Goal: Task Accomplishment & Management: Manage account settings

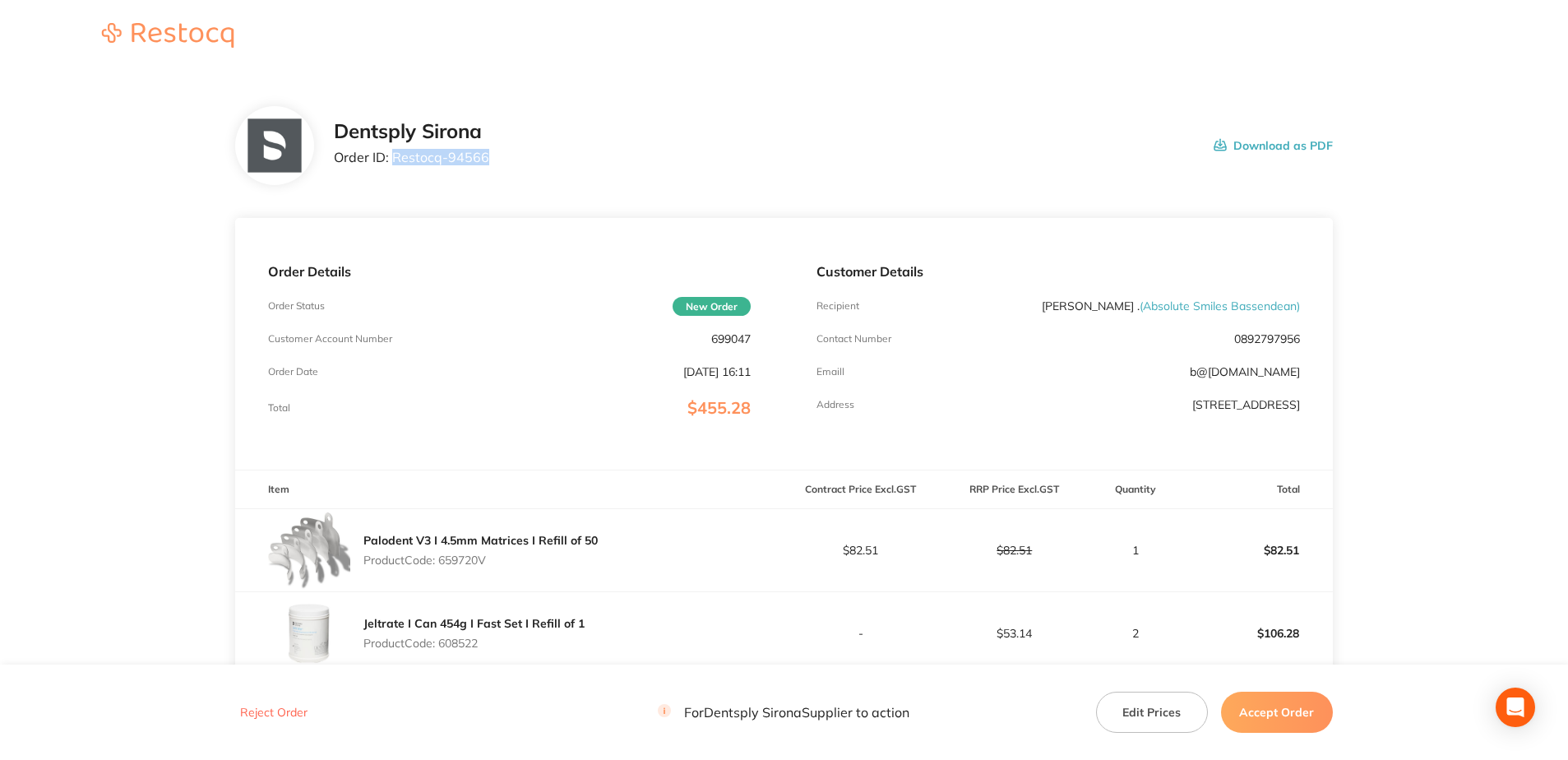
drag, startPoint x: 490, startPoint y: 176, endPoint x: 395, endPoint y: 167, distance: 95.4
click at [395, 167] on div "Dentsply Sirona Order ID: Restocq- 94566 Download as PDF" at bounding box center [783, 145] width 1097 height 79
copy p "Restocq- 94566"
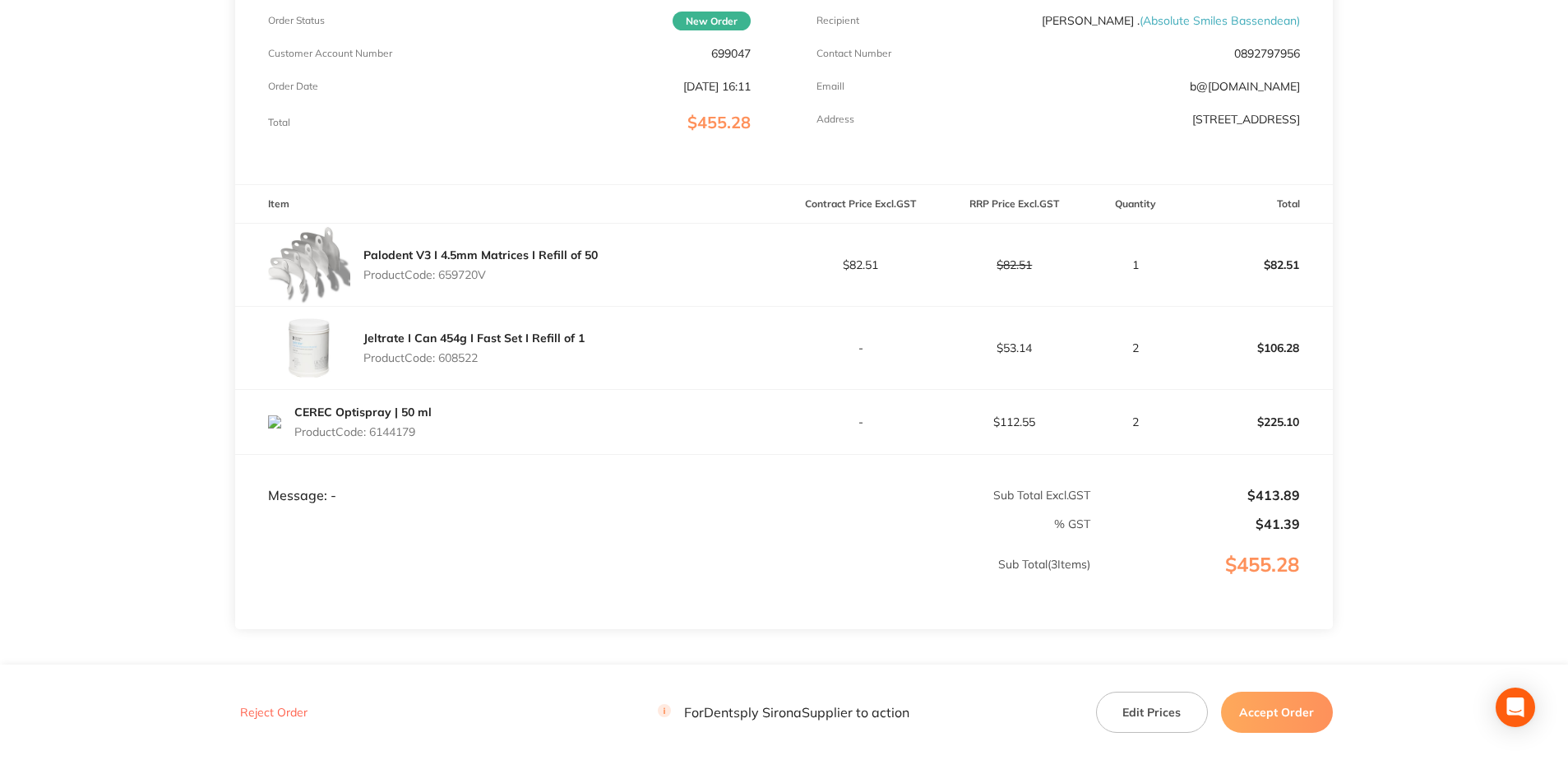
scroll to position [329, 0]
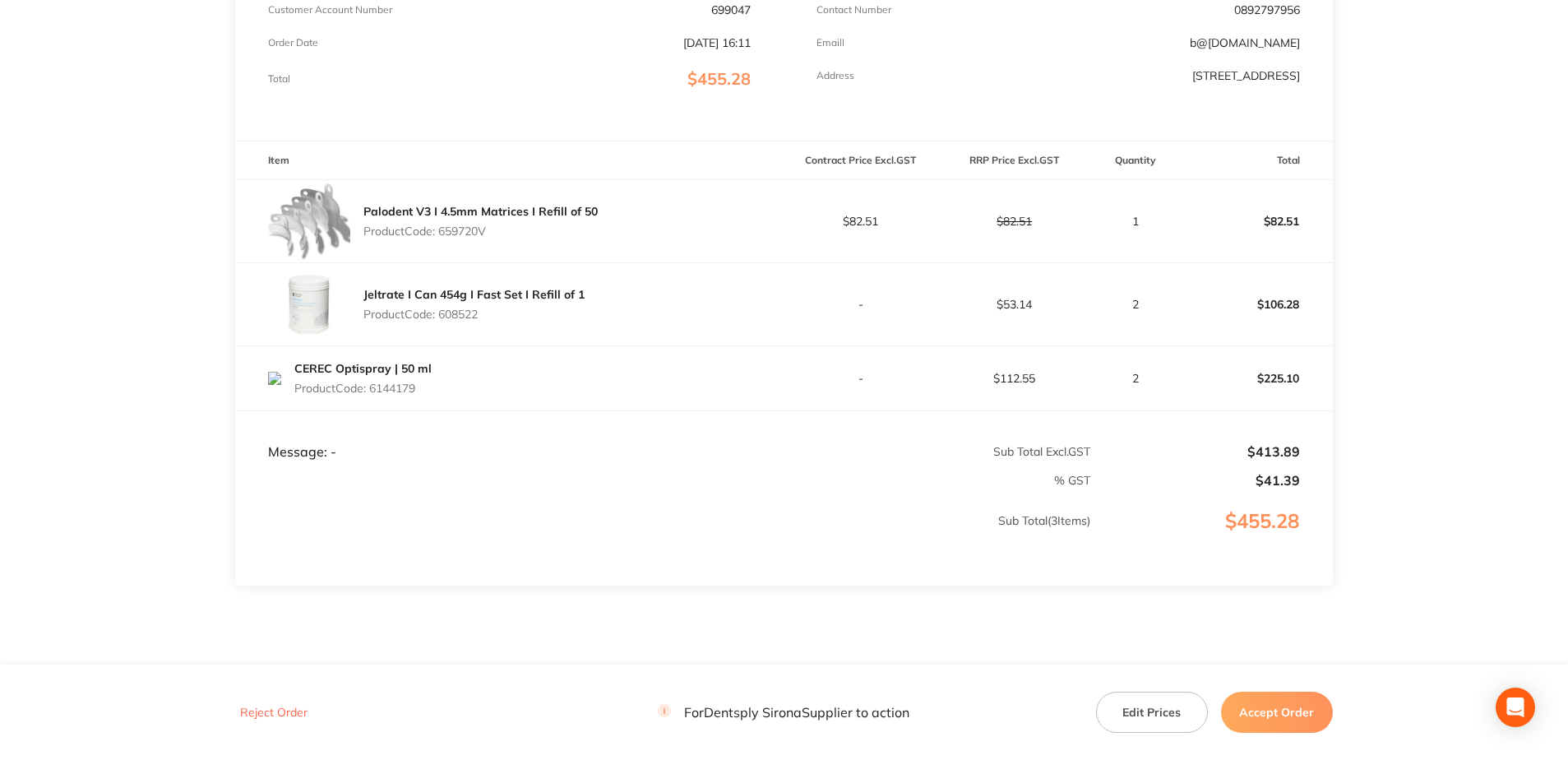
drag, startPoint x: 490, startPoint y: 233, endPoint x: 443, endPoint y: 233, distance: 47.0
click at [443, 233] on p "Product Code: 659720V" at bounding box center [481, 230] width 234 height 13
copy p "659720V"
drag, startPoint x: 490, startPoint y: 322, endPoint x: 444, endPoint y: 317, distance: 46.3
click at [444, 317] on p "Product Code: 608522" at bounding box center [474, 313] width 221 height 13
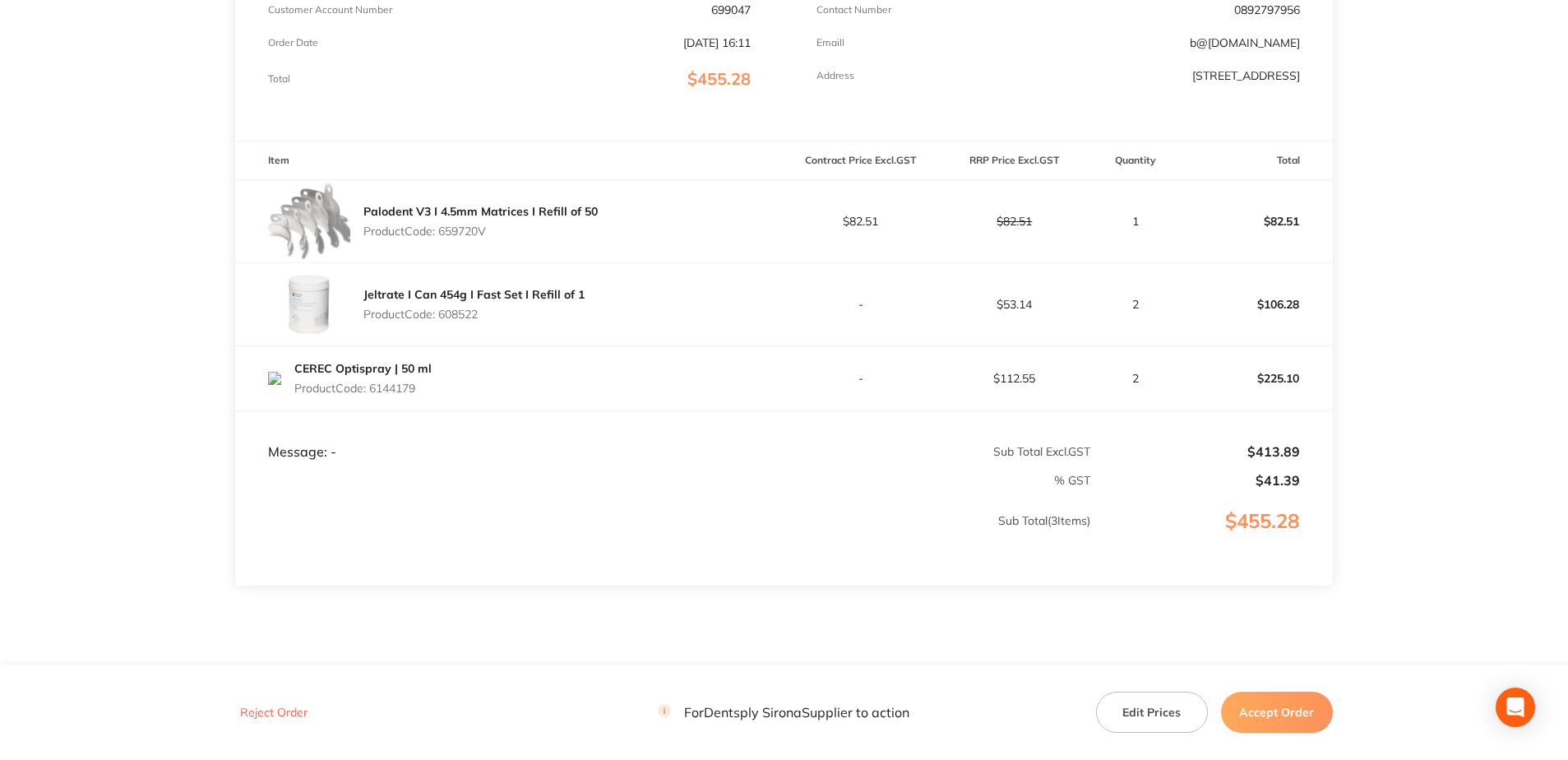
copy p "608522"
drag, startPoint x: 427, startPoint y: 391, endPoint x: 374, endPoint y: 391, distance: 53.0
click at [374, 391] on p "Product Code: 6144179" at bounding box center [363, 387] width 137 height 13
copy p "6144179"
drag, startPoint x: 1292, startPoint y: 702, endPoint x: 1285, endPoint y: 689, distance: 14.8
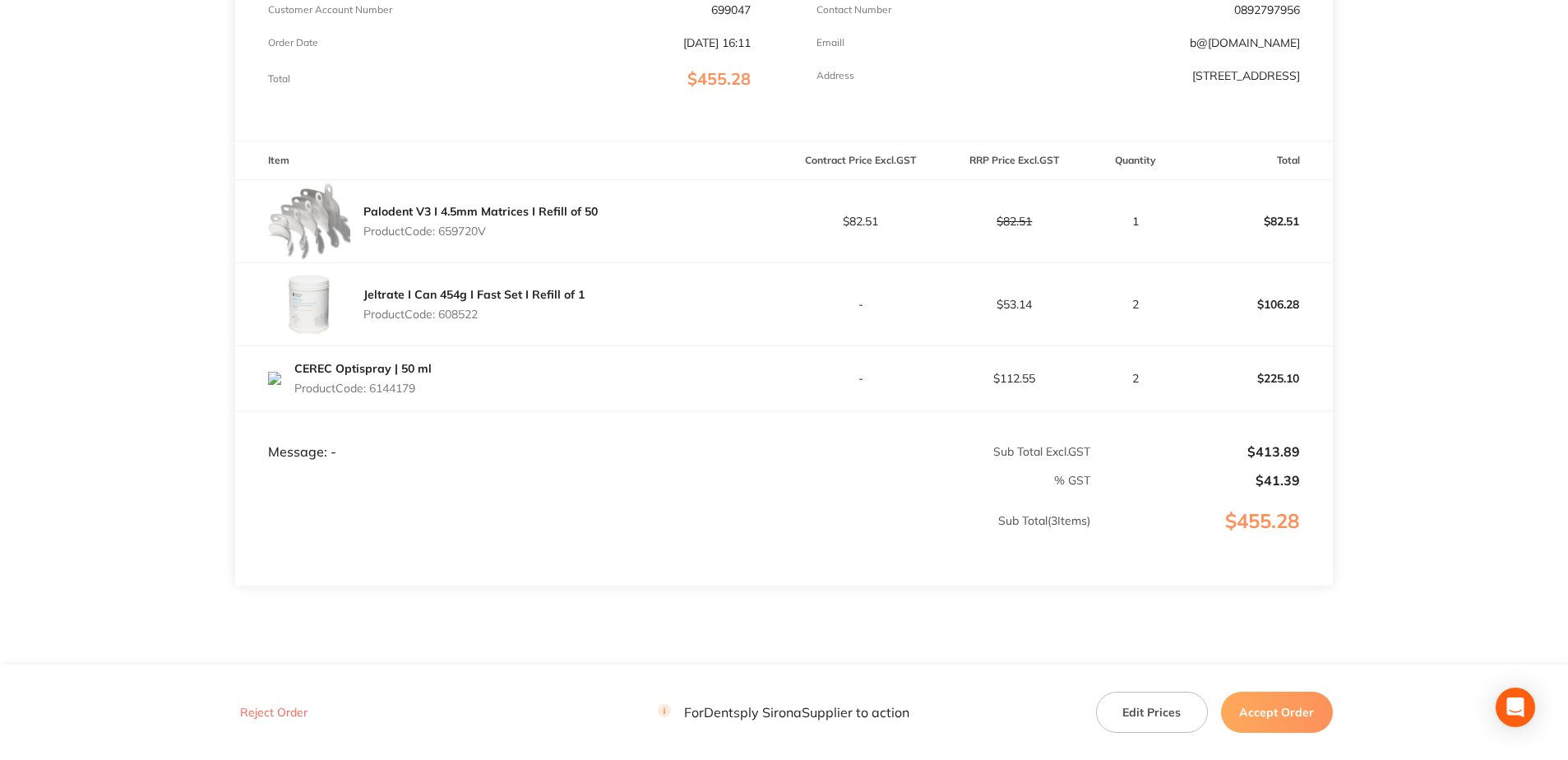
click at [1176, 546] on button "Accept Order" at bounding box center [1276, 712] width 112 height 41
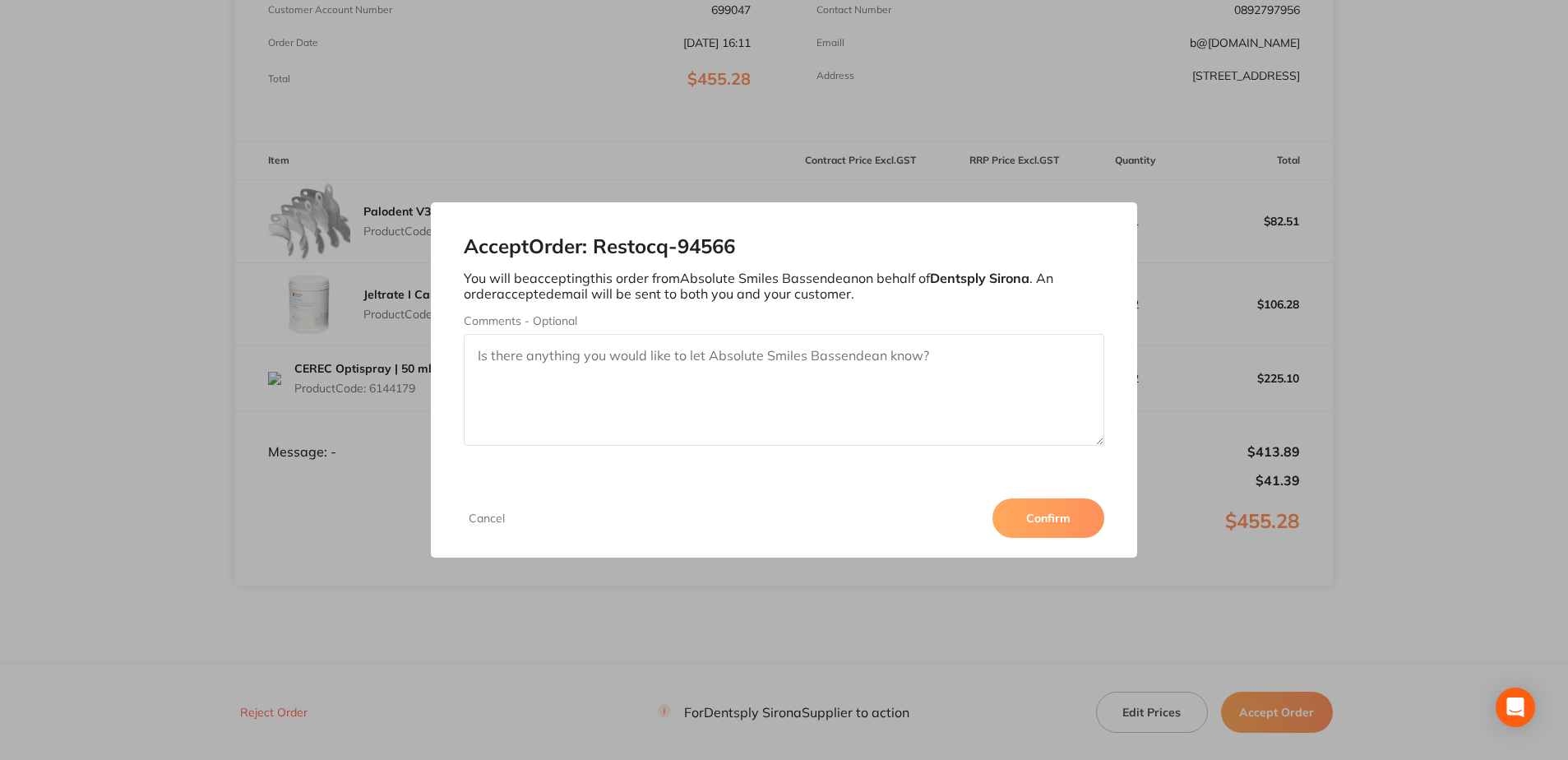
drag, startPoint x: 1050, startPoint y: 513, endPoint x: 1048, endPoint y: 498, distance: 15.1
click at [1050, 513] on button "Confirm" at bounding box center [1048, 518] width 112 height 39
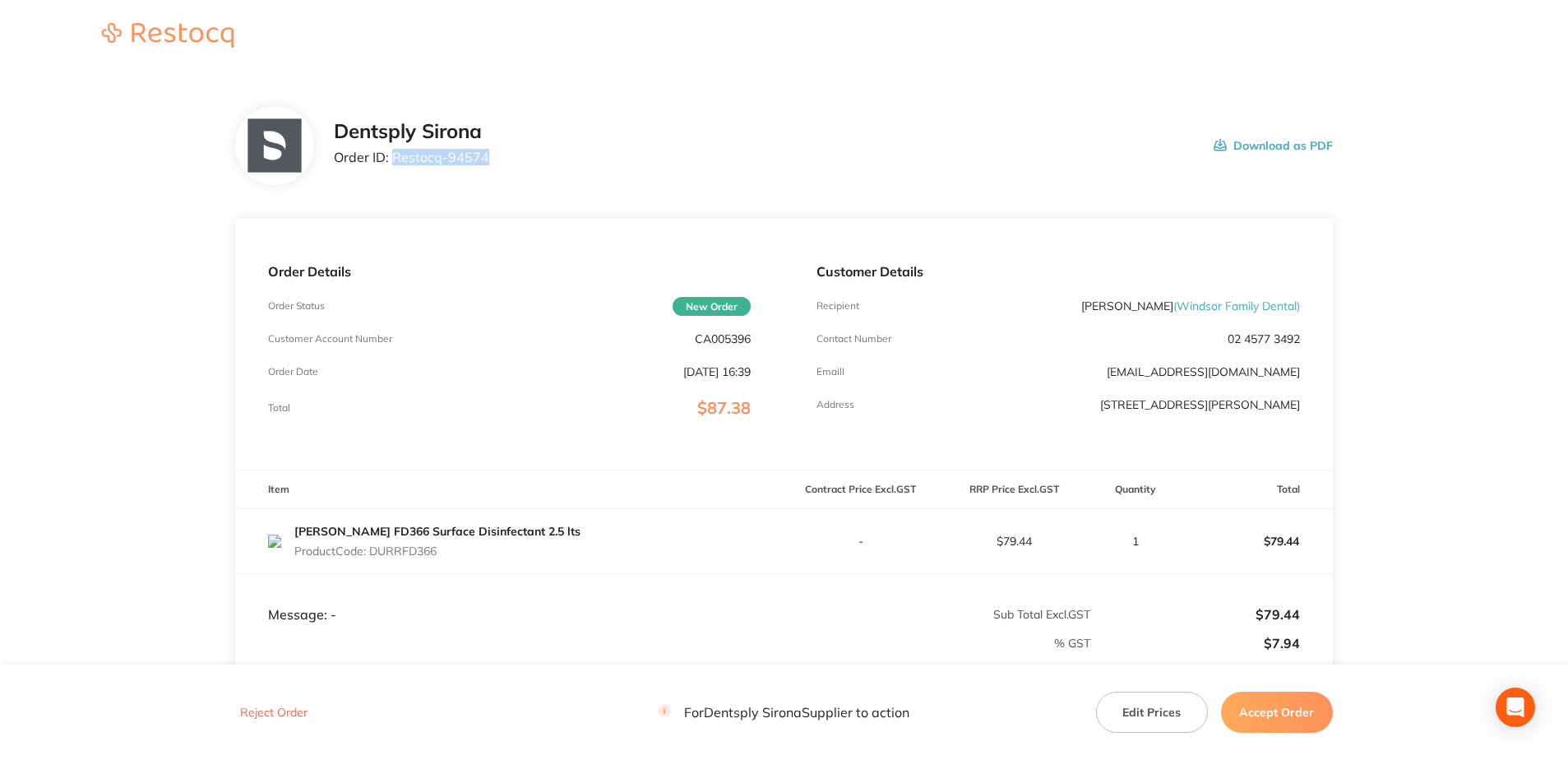
drag, startPoint x: 490, startPoint y: 166, endPoint x: 395, endPoint y: 162, distance: 95.1
click at [395, 162] on div "Dentsply Sirona Order ID: Restocq- 94574 Download as PDF" at bounding box center [833, 145] width 999 height 51
copy p "Restocq- 94574"
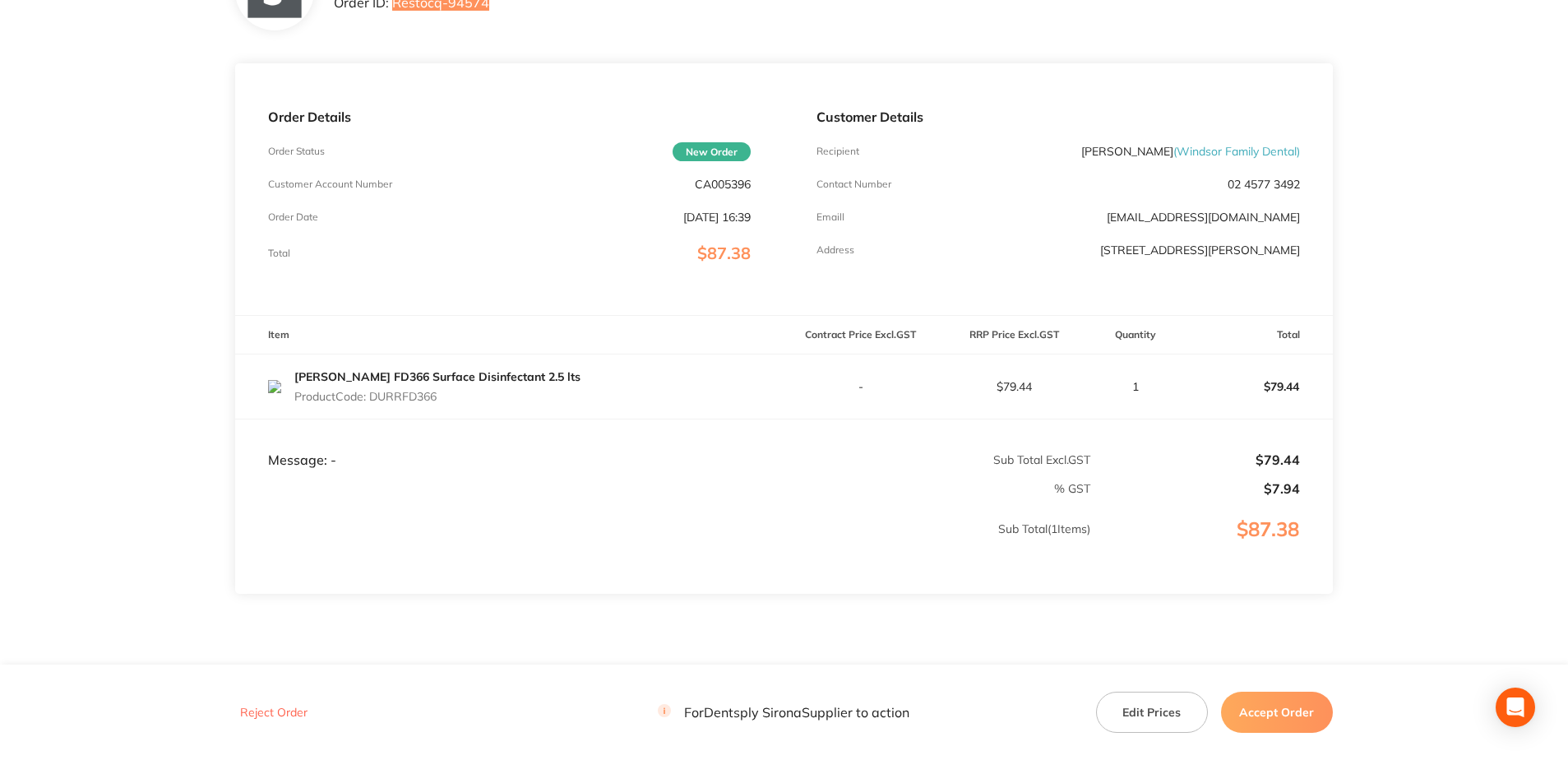
scroll to position [165, 0]
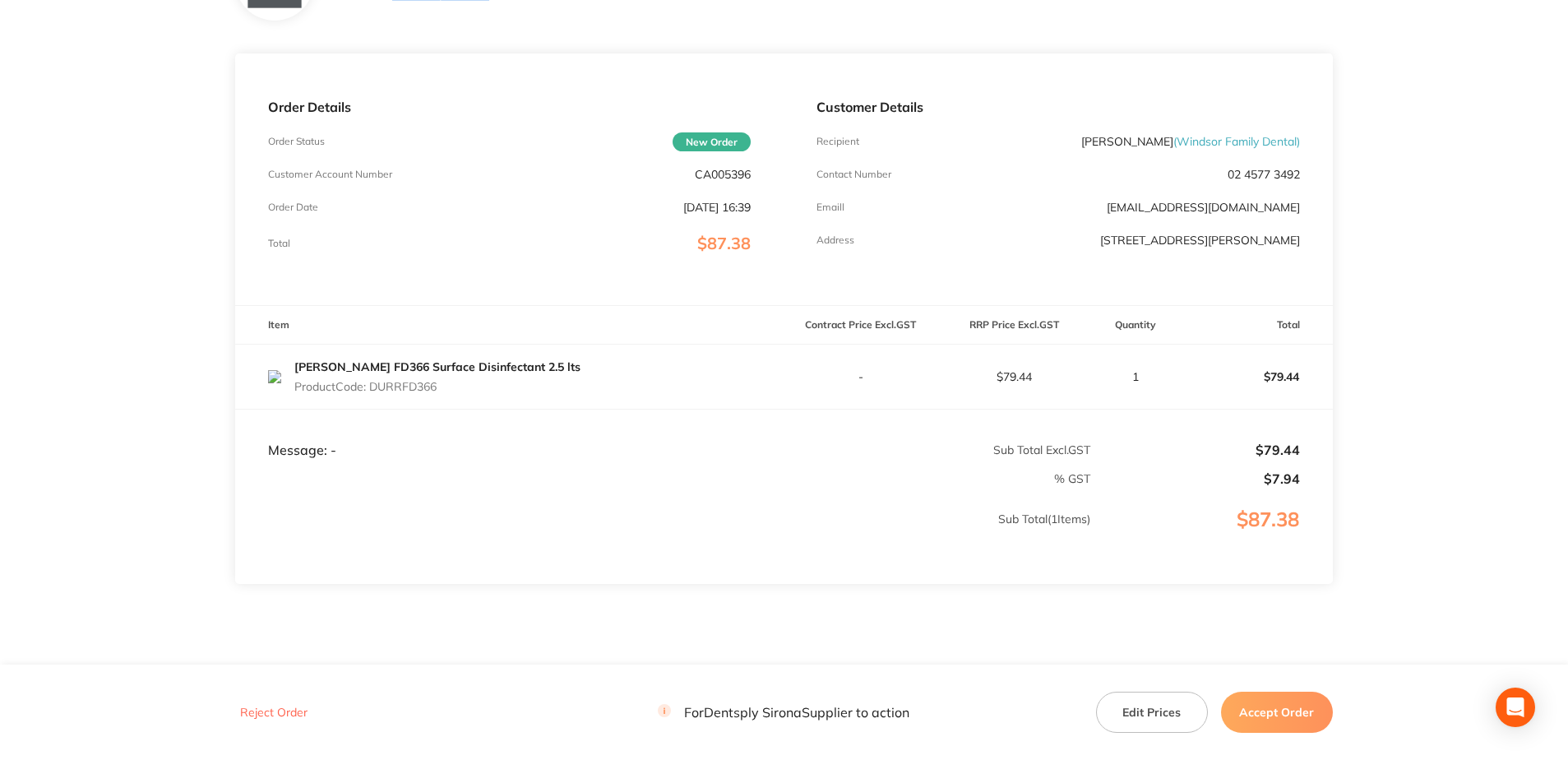
drag, startPoint x: 450, startPoint y: 390, endPoint x: 374, endPoint y: 392, distance: 76.0
click at [374, 392] on p "Product Code: DURRFD366" at bounding box center [437, 385] width 286 height 13
copy p "DURRFD366"
click at [1277, 715] on button "Accept Order" at bounding box center [1276, 712] width 112 height 41
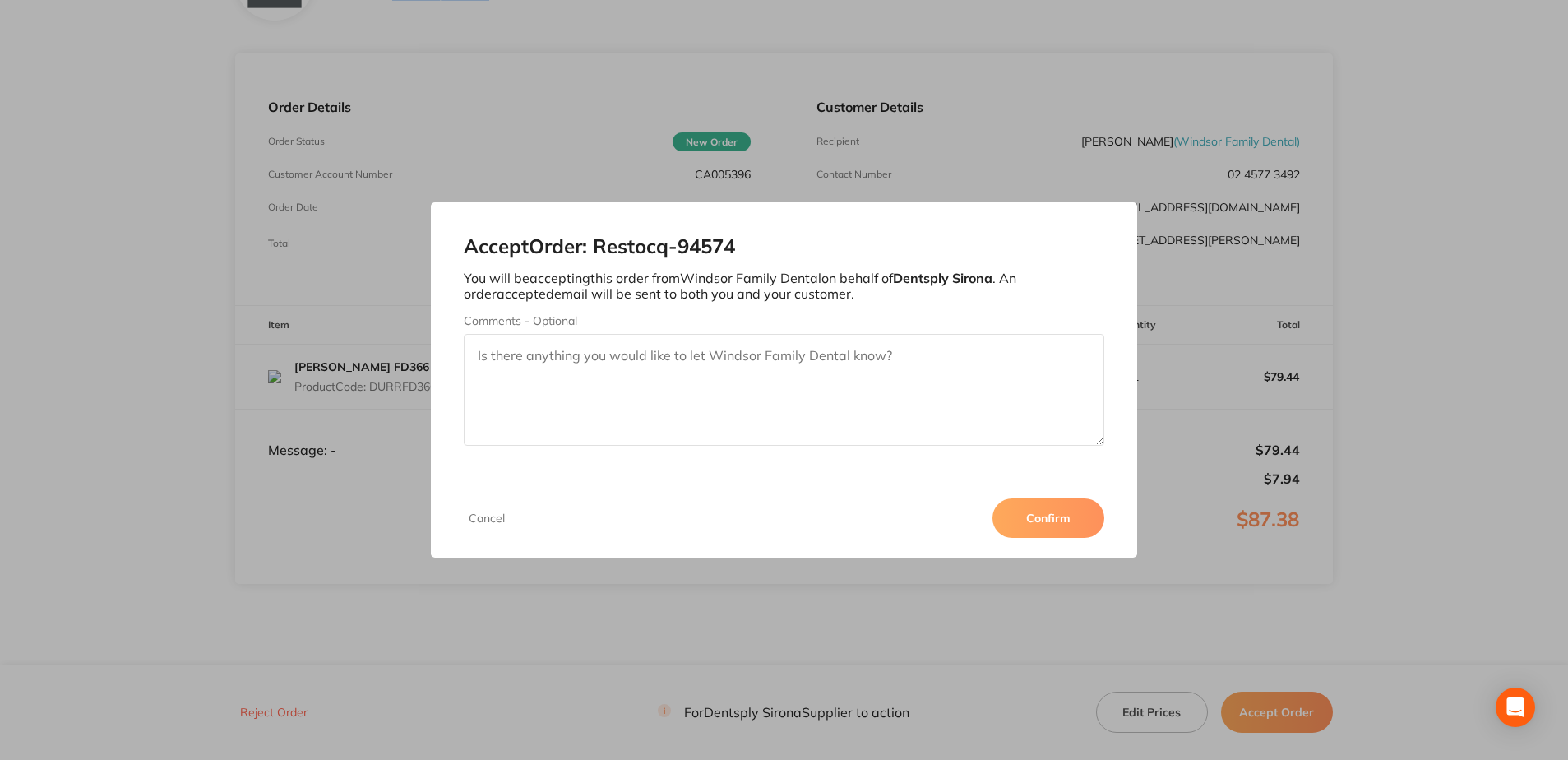
click at [1013, 521] on button "Confirm" at bounding box center [1048, 518] width 112 height 39
